Goal: Task Accomplishment & Management: Complete application form

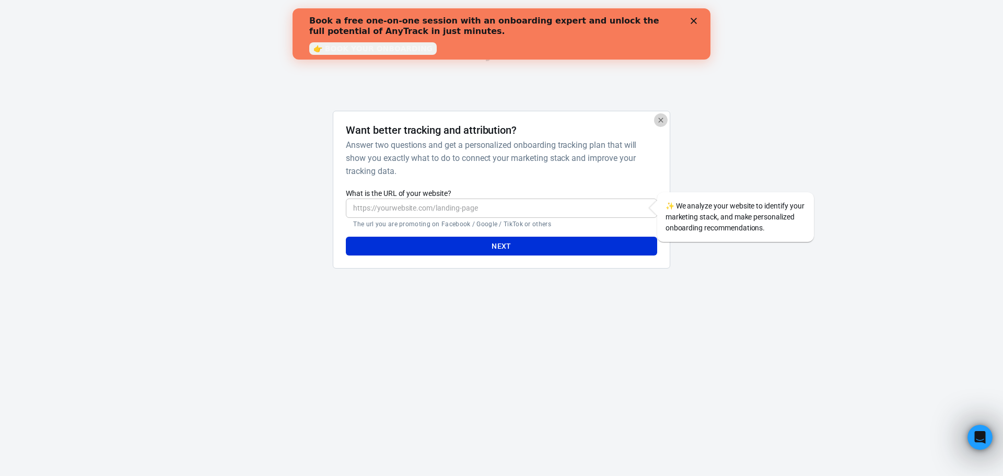
click at [662, 125] on button "button" at bounding box center [661, 120] width 14 height 14
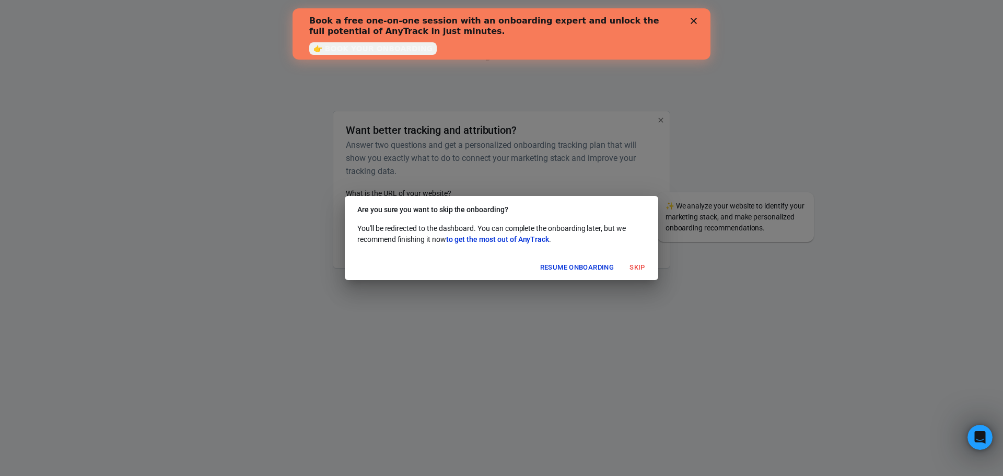
click at [633, 271] on button "Skip" at bounding box center [637, 268] width 33 height 16
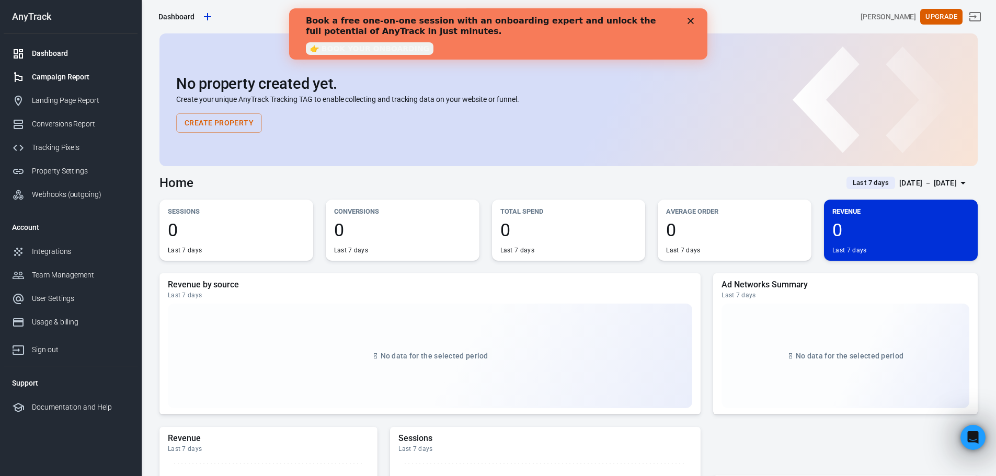
click at [84, 80] on div "Campaign Report" at bounding box center [80, 77] width 97 height 11
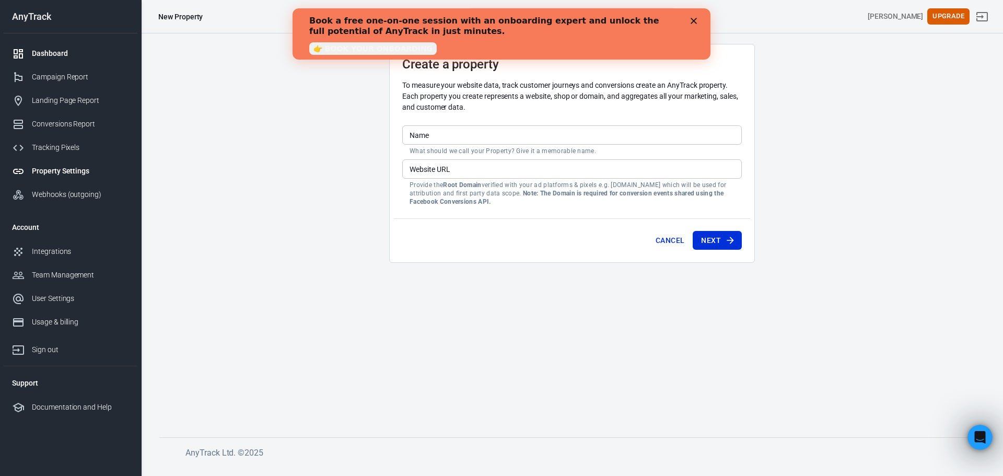
click at [74, 54] on div "Dashboard" at bounding box center [80, 53] width 97 height 11
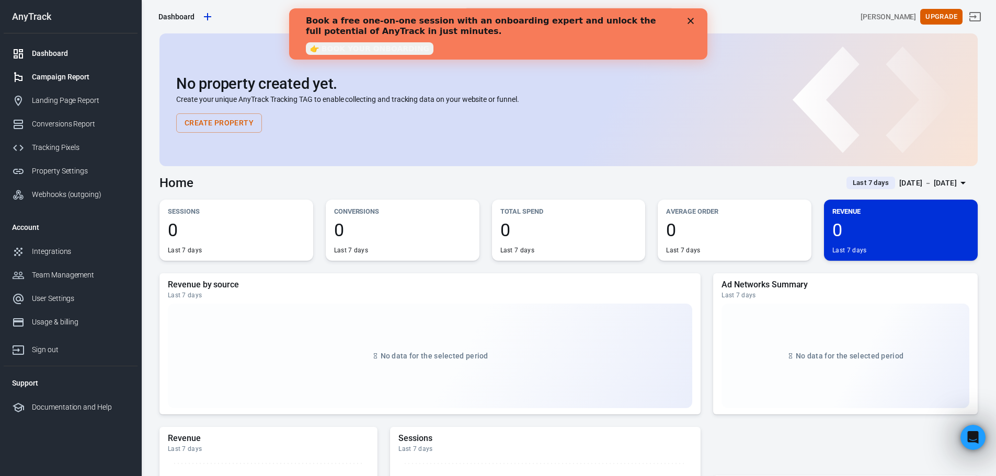
click at [71, 76] on div "Campaign Report" at bounding box center [80, 77] width 97 height 11
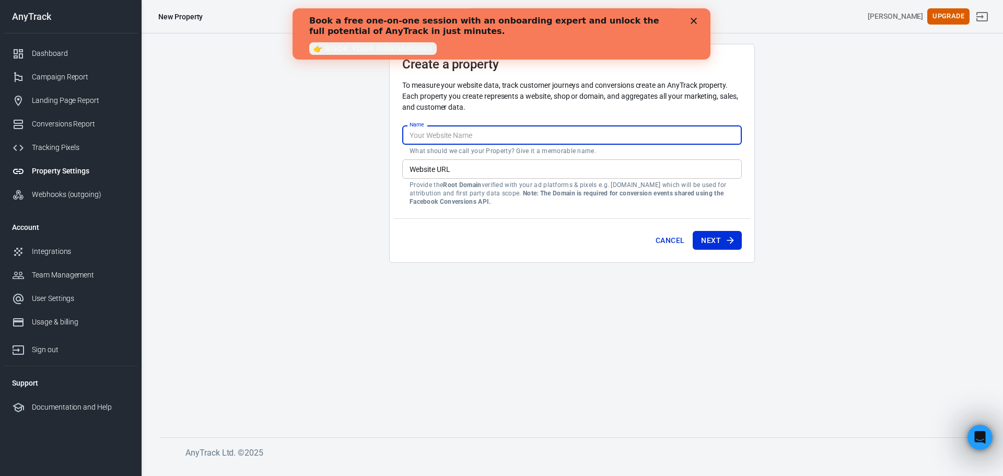
click at [441, 141] on input "Name" at bounding box center [572, 134] width 340 height 19
type input "test"
click at [441, 171] on input "Website URL" at bounding box center [572, 168] width 340 height 19
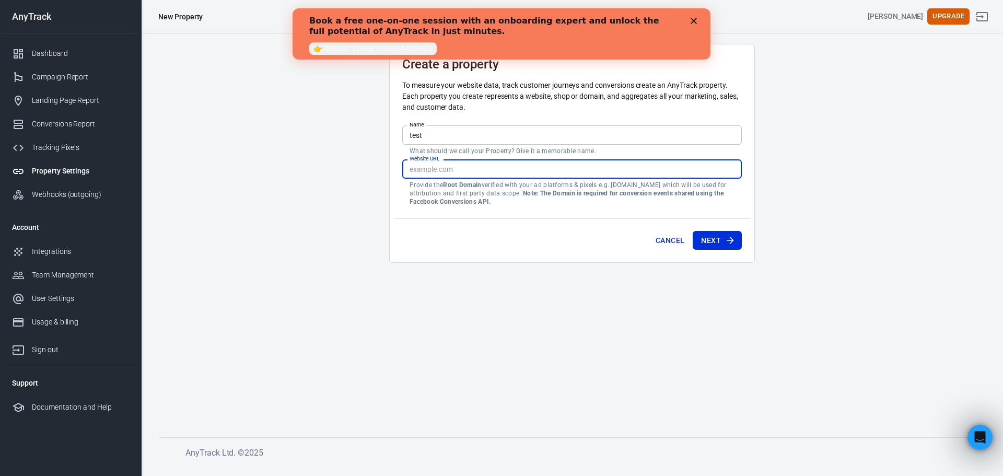
paste input "[URL][DOMAIN_NAME]"
type input "[URL][DOMAIN_NAME]"
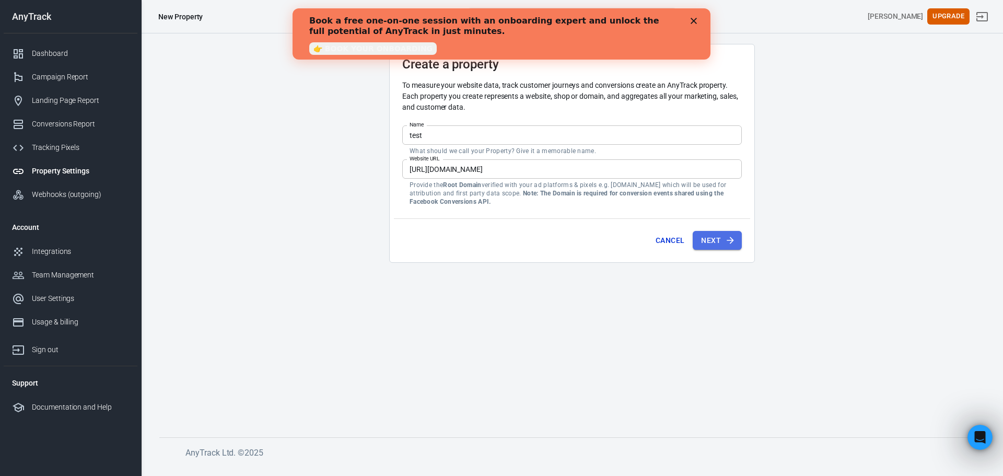
click at [714, 244] on button "Next" at bounding box center [717, 240] width 49 height 19
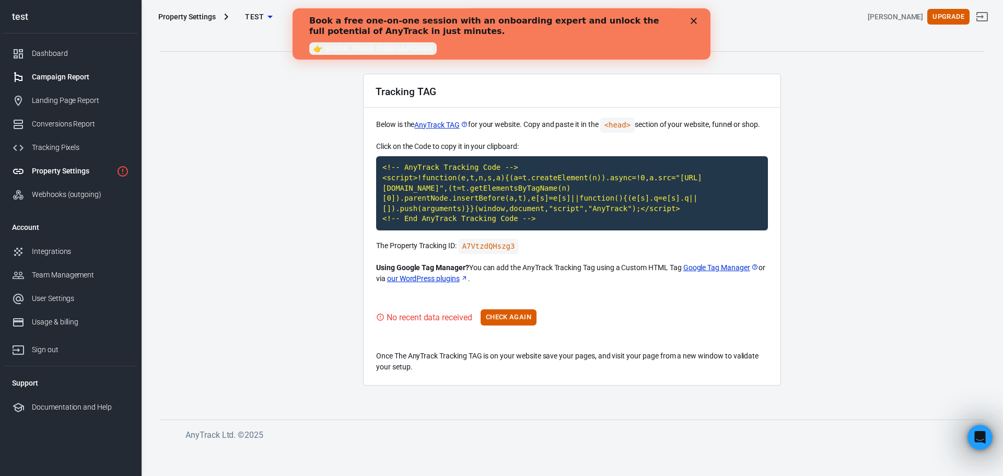
click at [44, 77] on div "Campaign Report" at bounding box center [80, 77] width 97 height 11
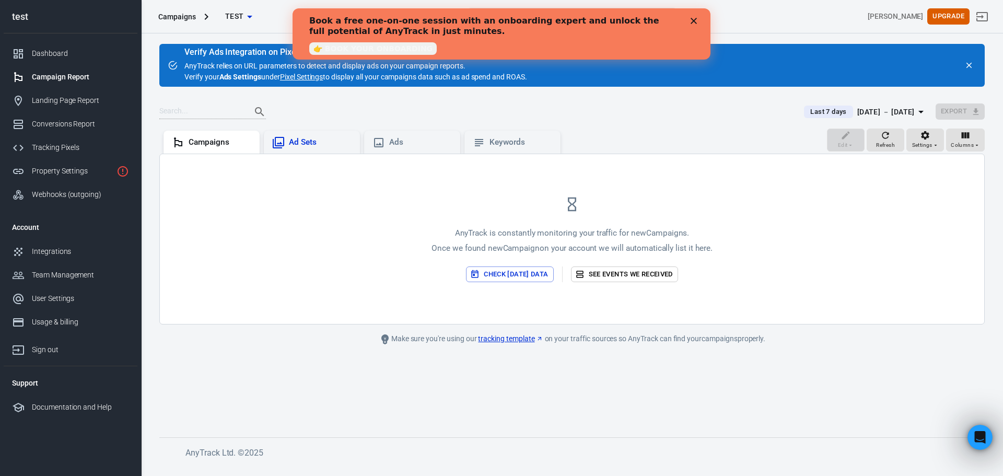
click at [302, 149] on div "Ad Sets" at bounding box center [312, 142] width 96 height 23
